Goal: Navigation & Orientation: Find specific page/section

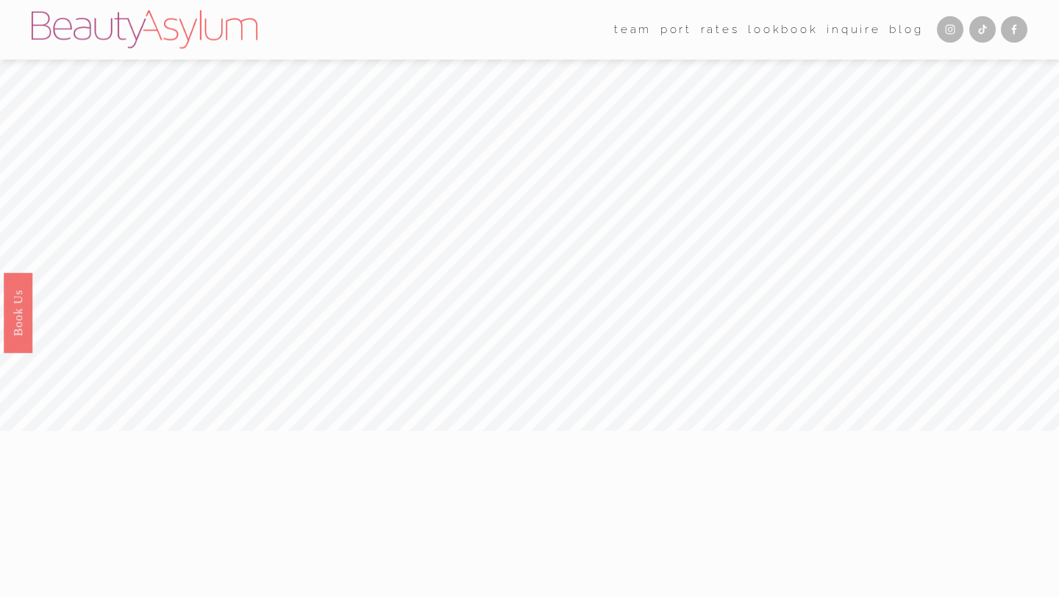
click at [762, 29] on link "Lookbook" at bounding box center [783, 29] width 71 height 23
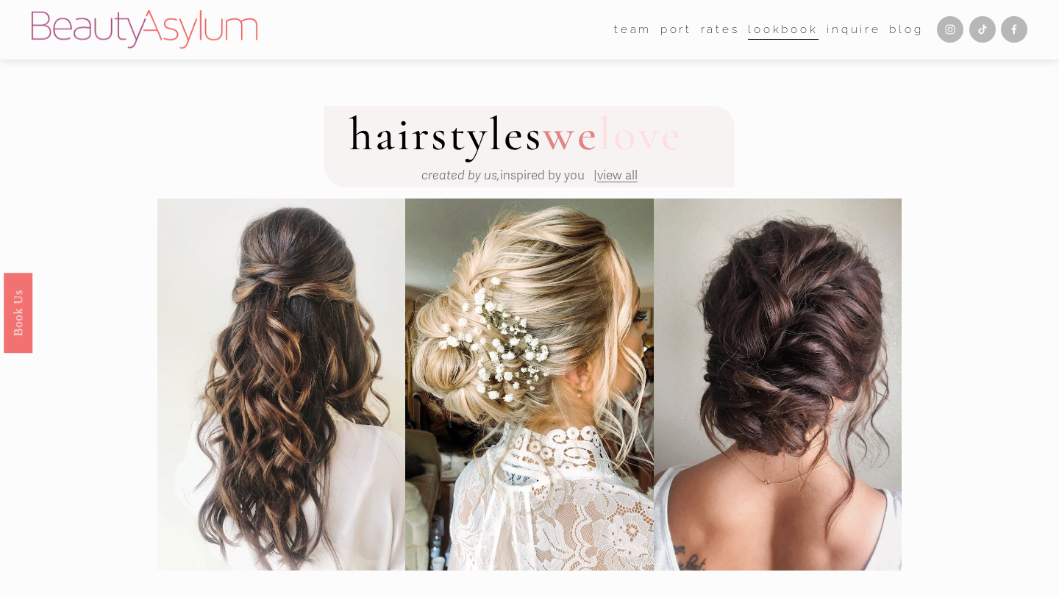
click at [677, 30] on link "port" at bounding box center [676, 29] width 32 height 23
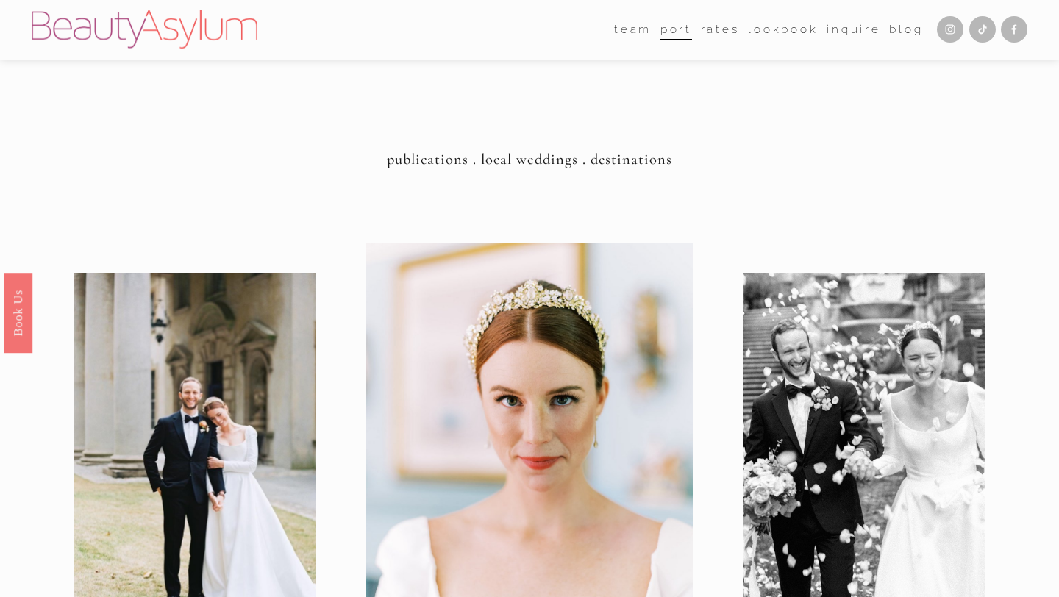
click at [766, 32] on link "Lookbook" at bounding box center [783, 29] width 71 height 23
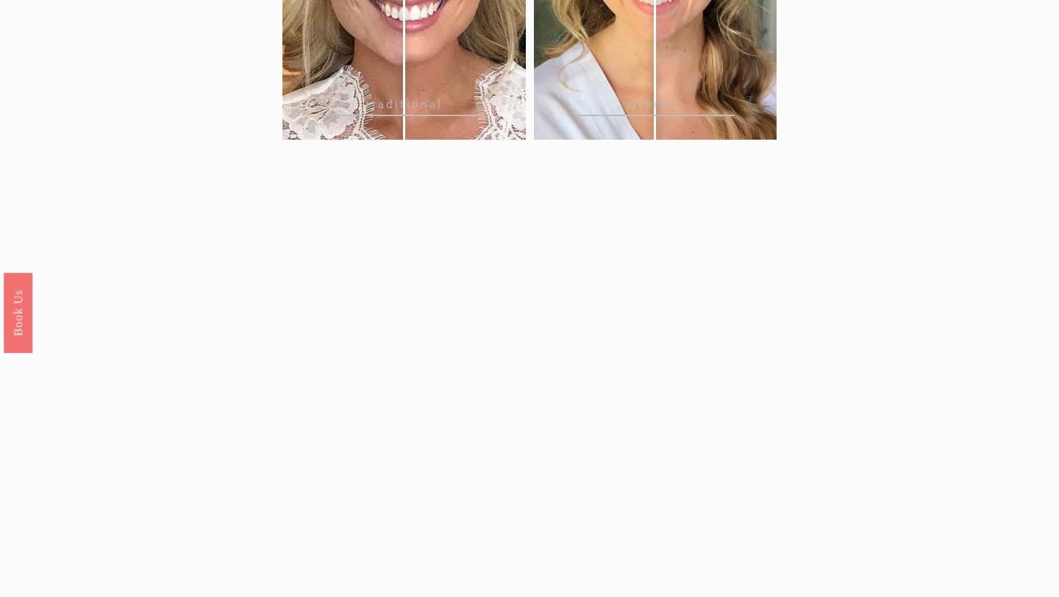
scroll to position [2257, 0]
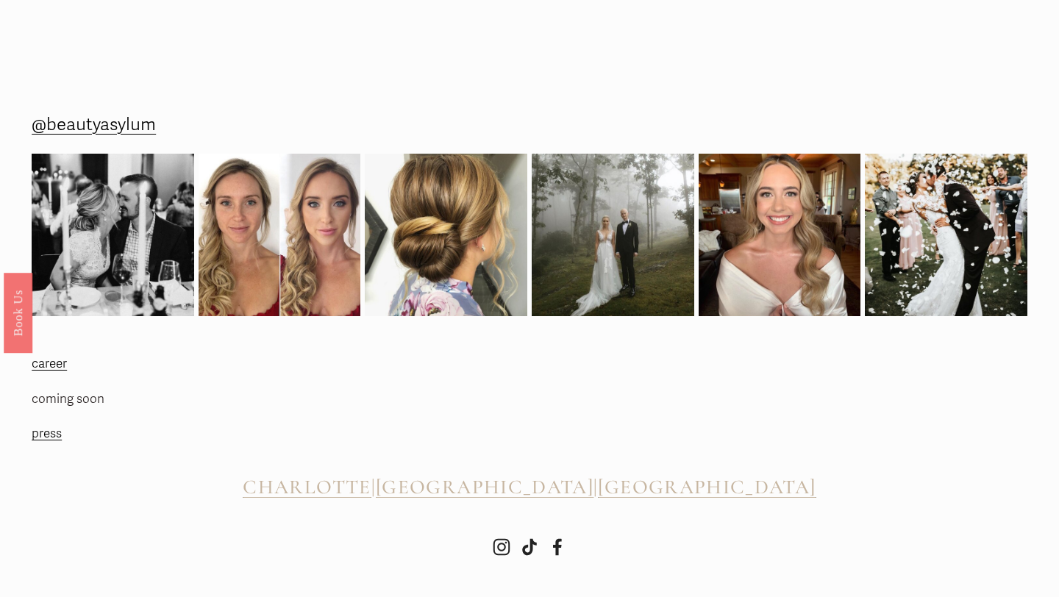
click at [343, 487] on span "CHARLOTTE" at bounding box center [307, 487] width 128 height 24
click at [368, 487] on span "CHARLOTTE" at bounding box center [307, 487] width 128 height 24
